Goal: Task Accomplishment & Management: Manage account settings

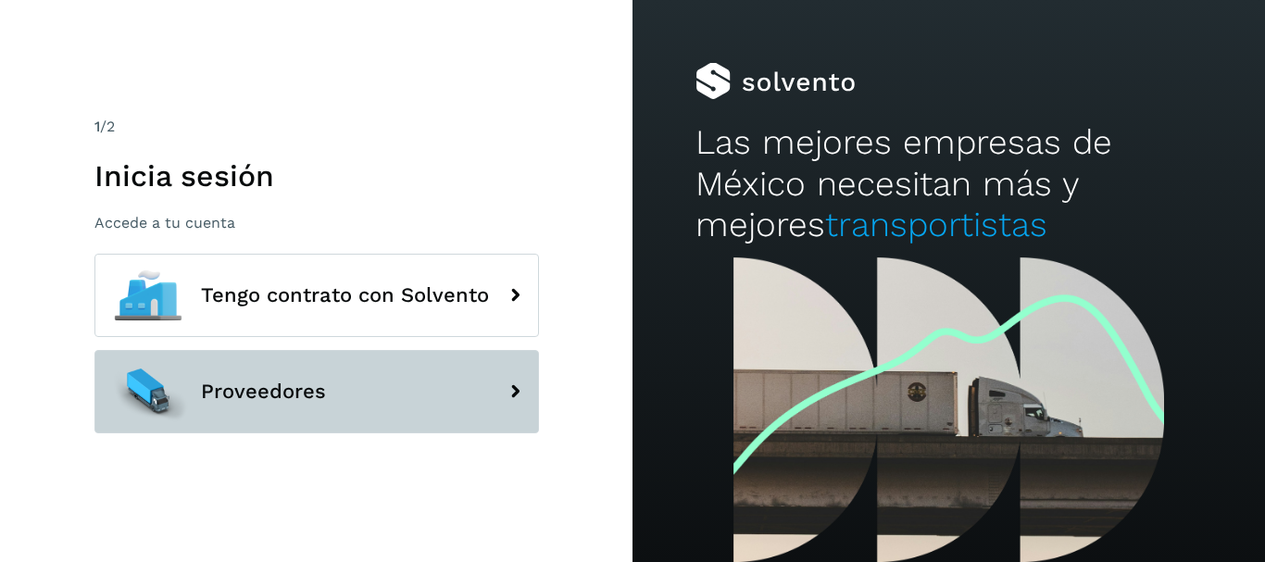
click at [359, 384] on button "Proveedores" at bounding box center [316, 391] width 445 height 83
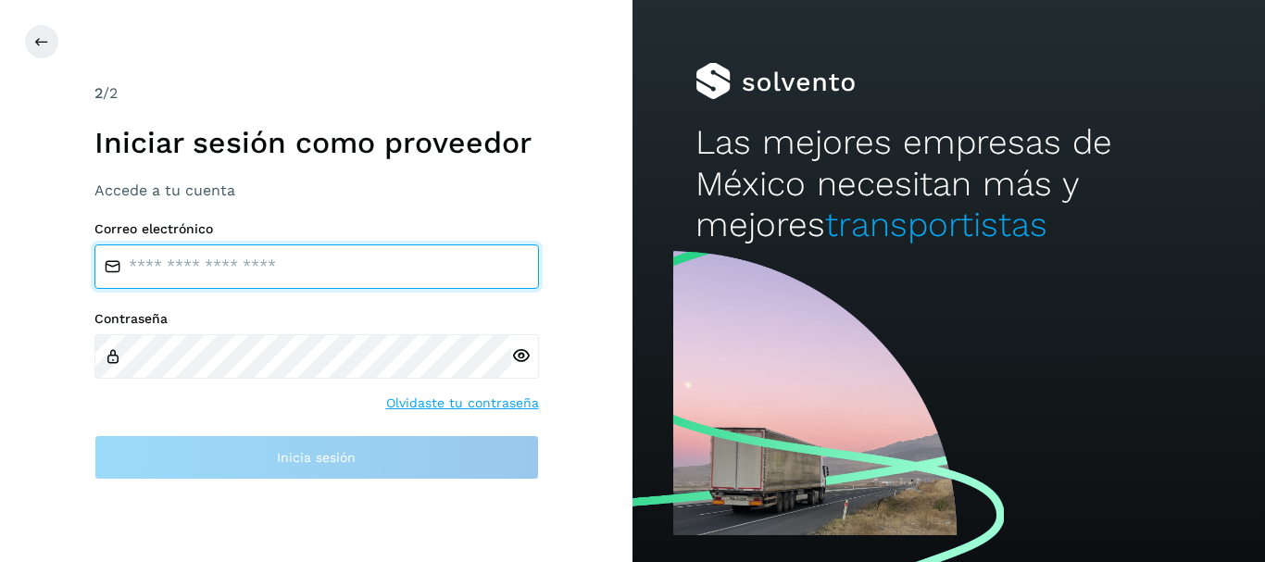
click at [365, 267] on input "email" at bounding box center [316, 266] width 445 height 44
type input "**********"
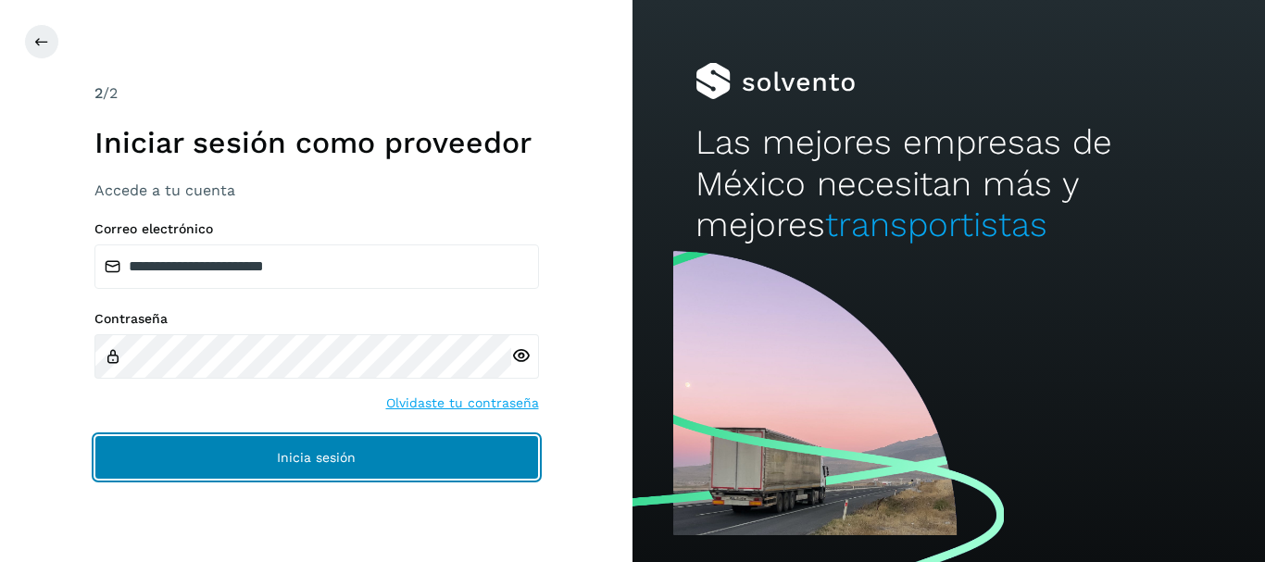
click at [293, 465] on button "Inicia sesión" at bounding box center [316, 457] width 445 height 44
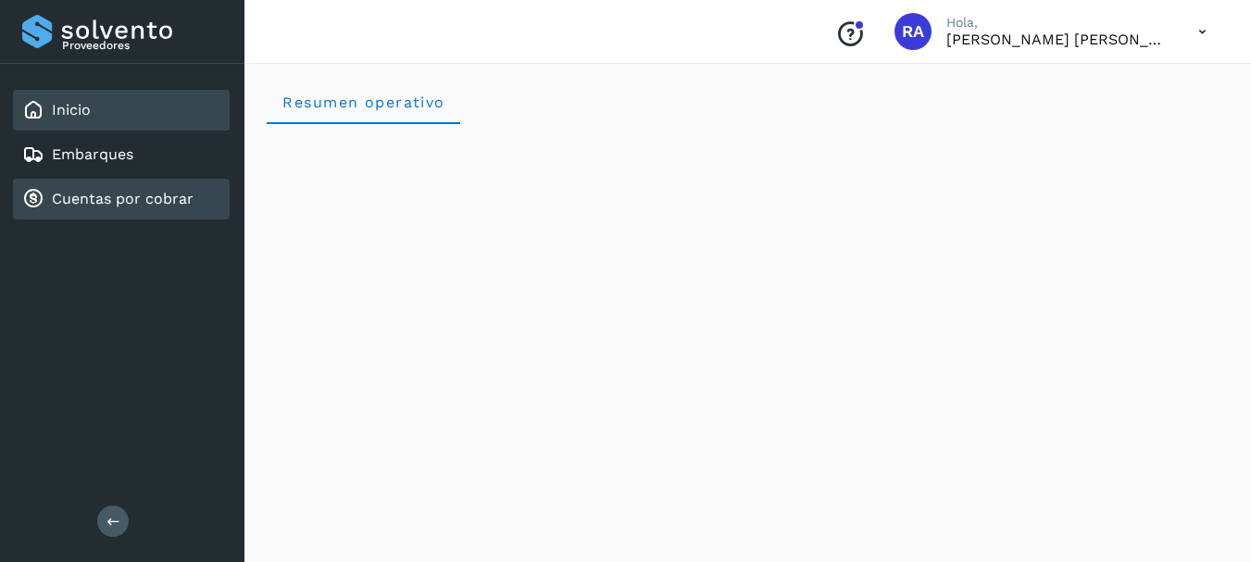
click at [117, 207] on link "Cuentas por cobrar" at bounding box center [123, 199] width 142 height 18
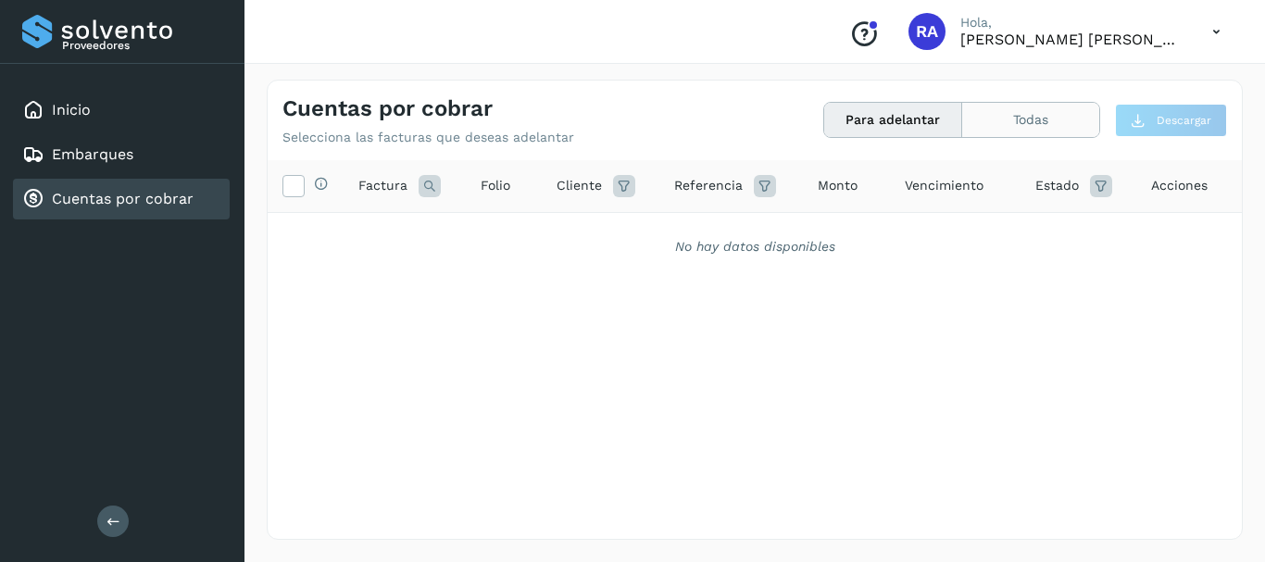
click at [1020, 114] on button "Todas" at bounding box center [1030, 120] width 137 height 34
